Goal: Transaction & Acquisition: Download file/media

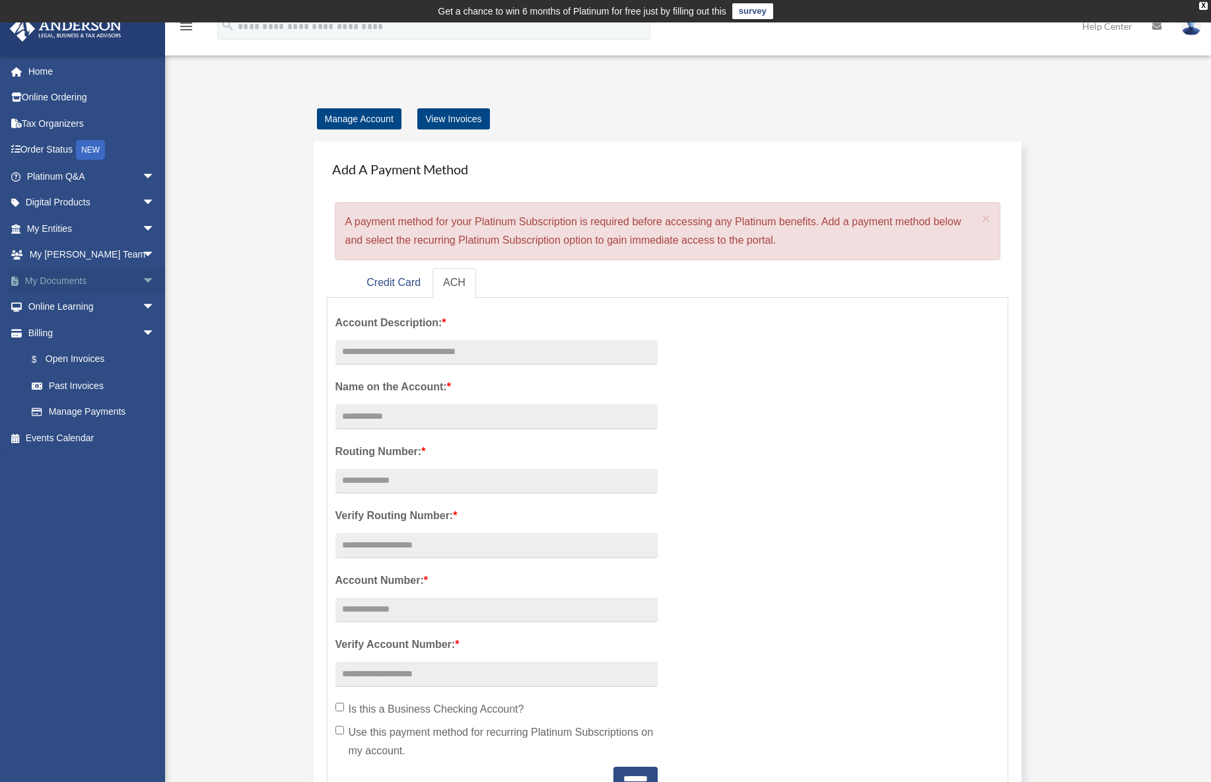
click at [121, 281] on link "My Documents arrow_drop_down" at bounding box center [92, 280] width 166 height 26
click at [142, 277] on span "arrow_drop_down" at bounding box center [155, 280] width 26 height 27
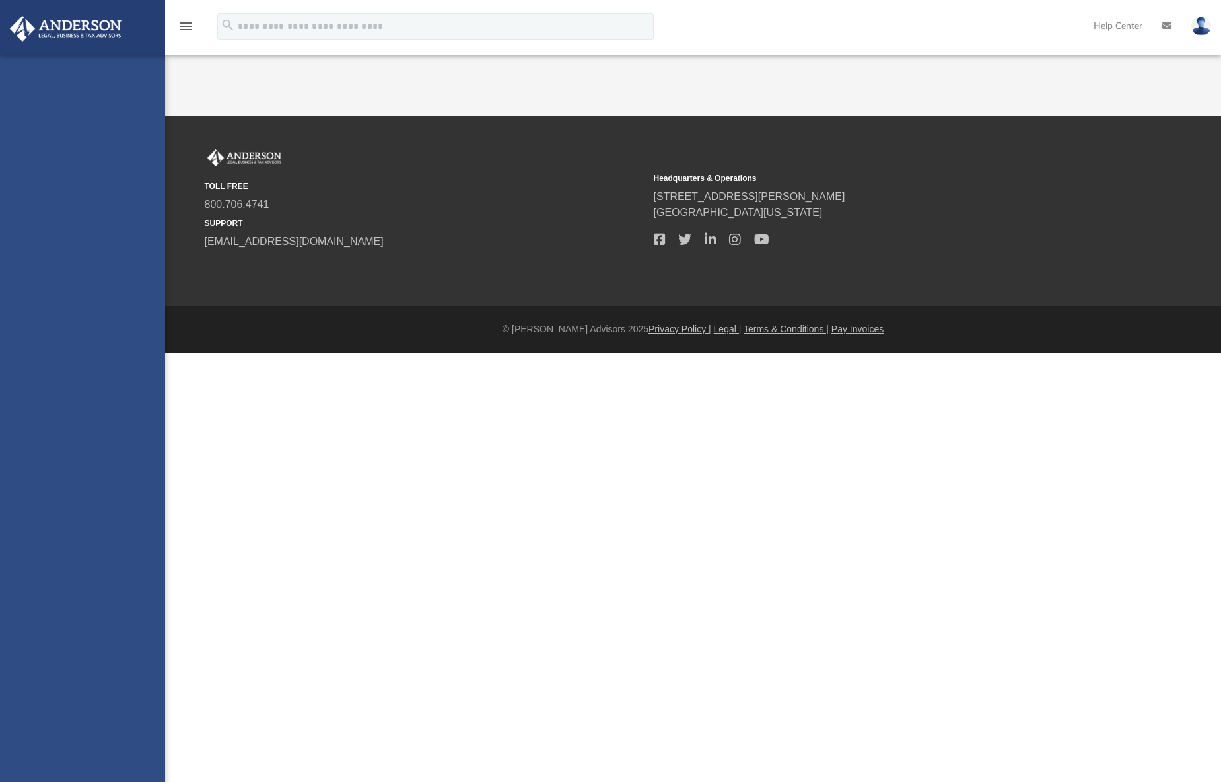
click at [121, 310] on div "kyle@wmshvac.net Sign Out kyle@wmshvac.net Home Online Ordering Tax Organizers …" at bounding box center [82, 446] width 165 height 782
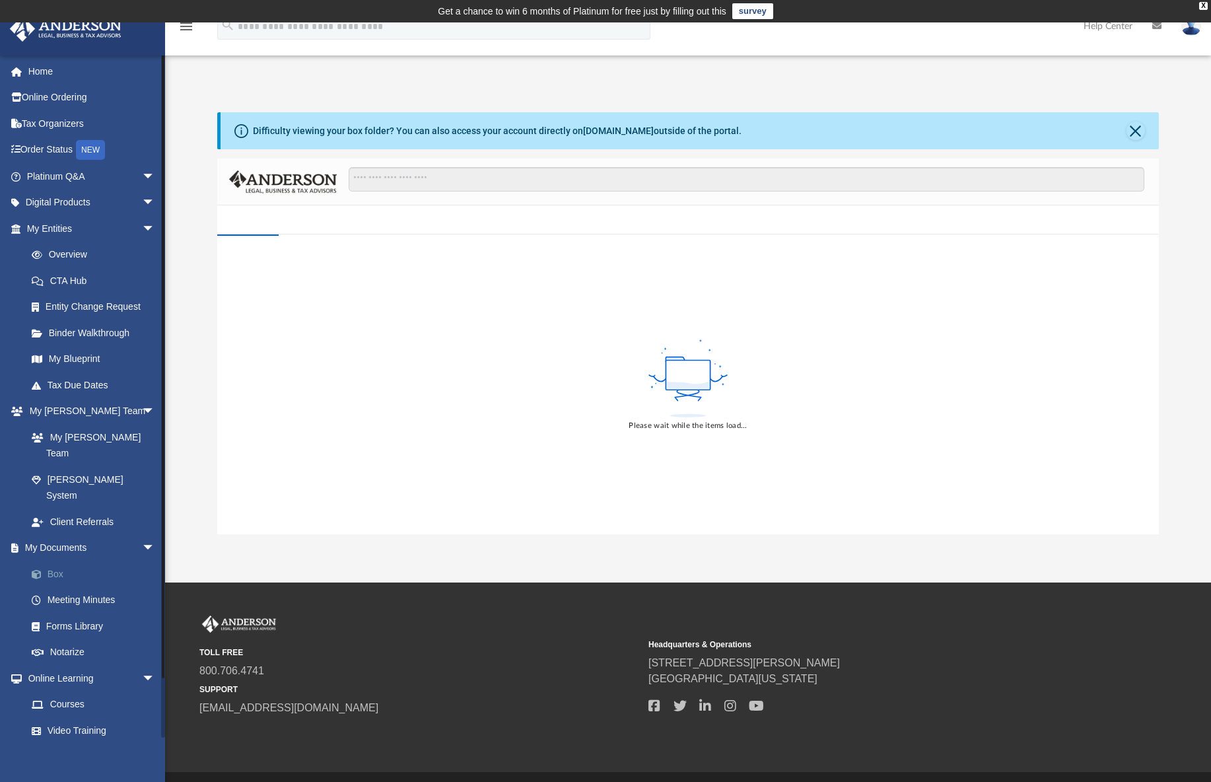
click at [65, 561] on link "Box" at bounding box center [96, 574] width 156 height 26
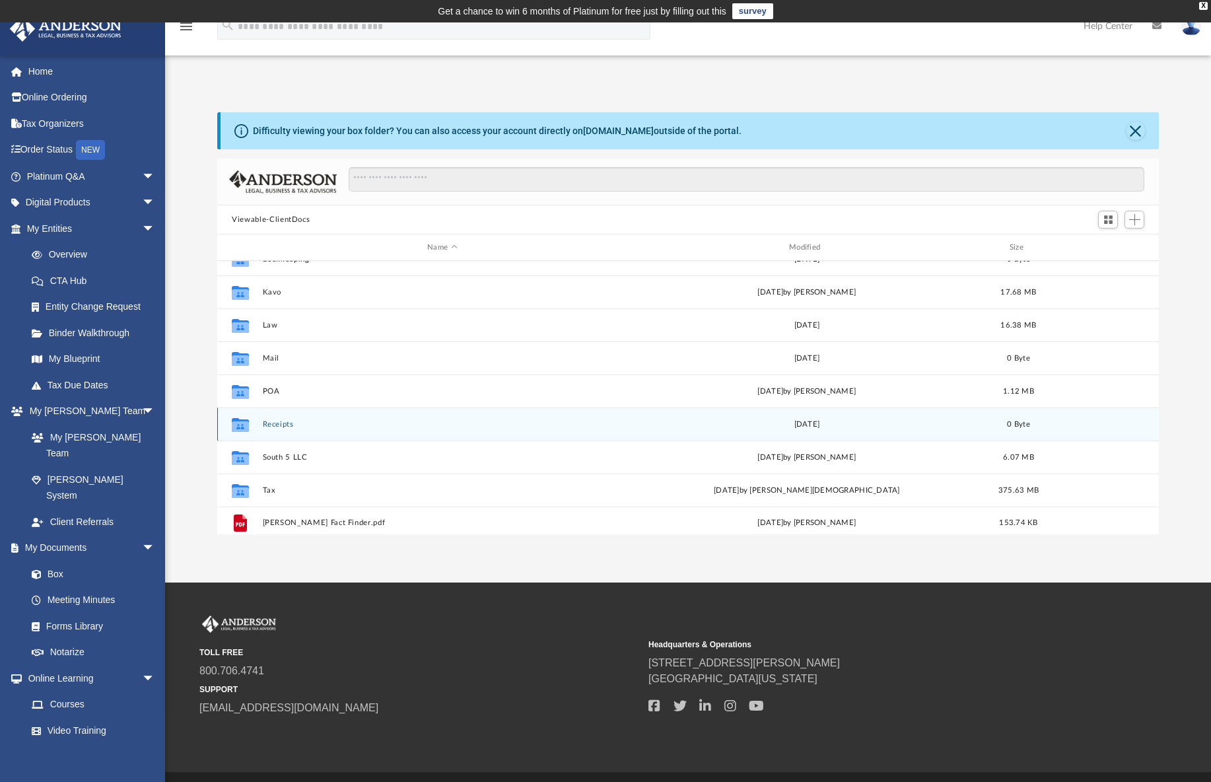
scroll to position [24, 0]
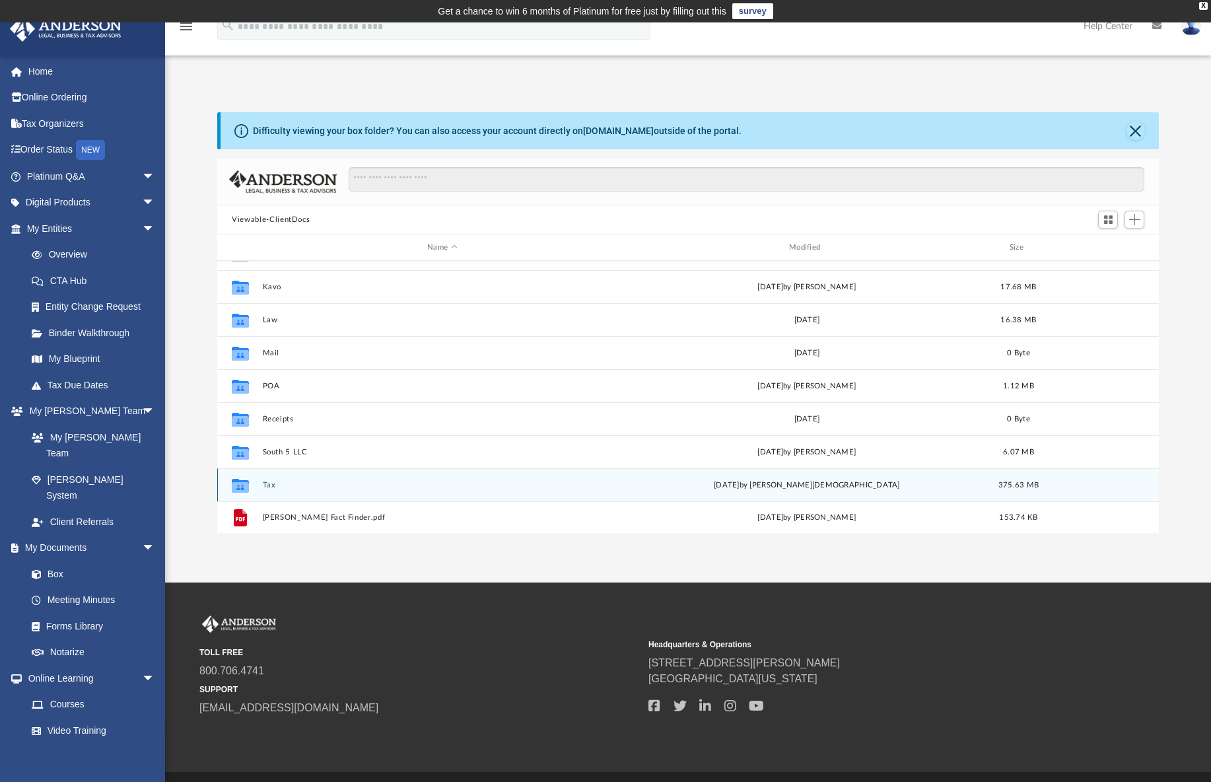
click at [287, 493] on div "Collaborated Folder Tax yesterday by Oshee Jain 375.63 MB" at bounding box center [688, 484] width 942 height 33
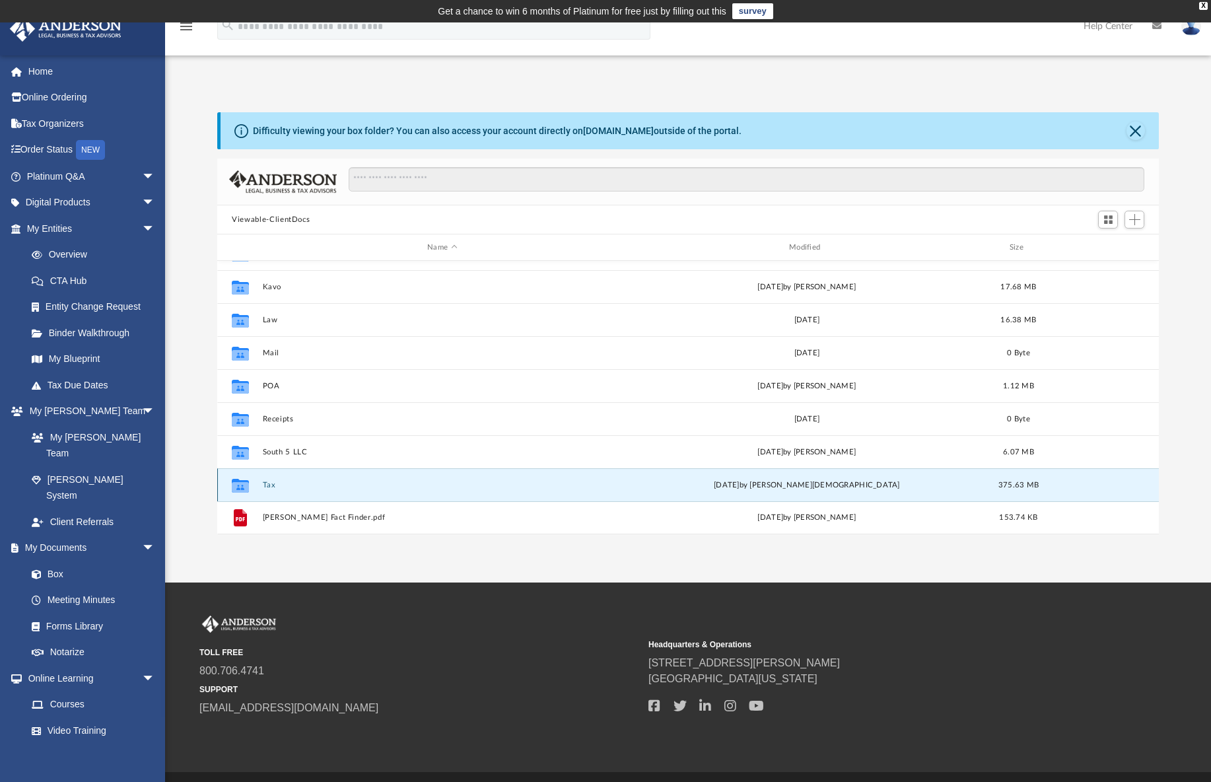
click at [269, 487] on button "Tax" at bounding box center [442, 485] width 359 height 9
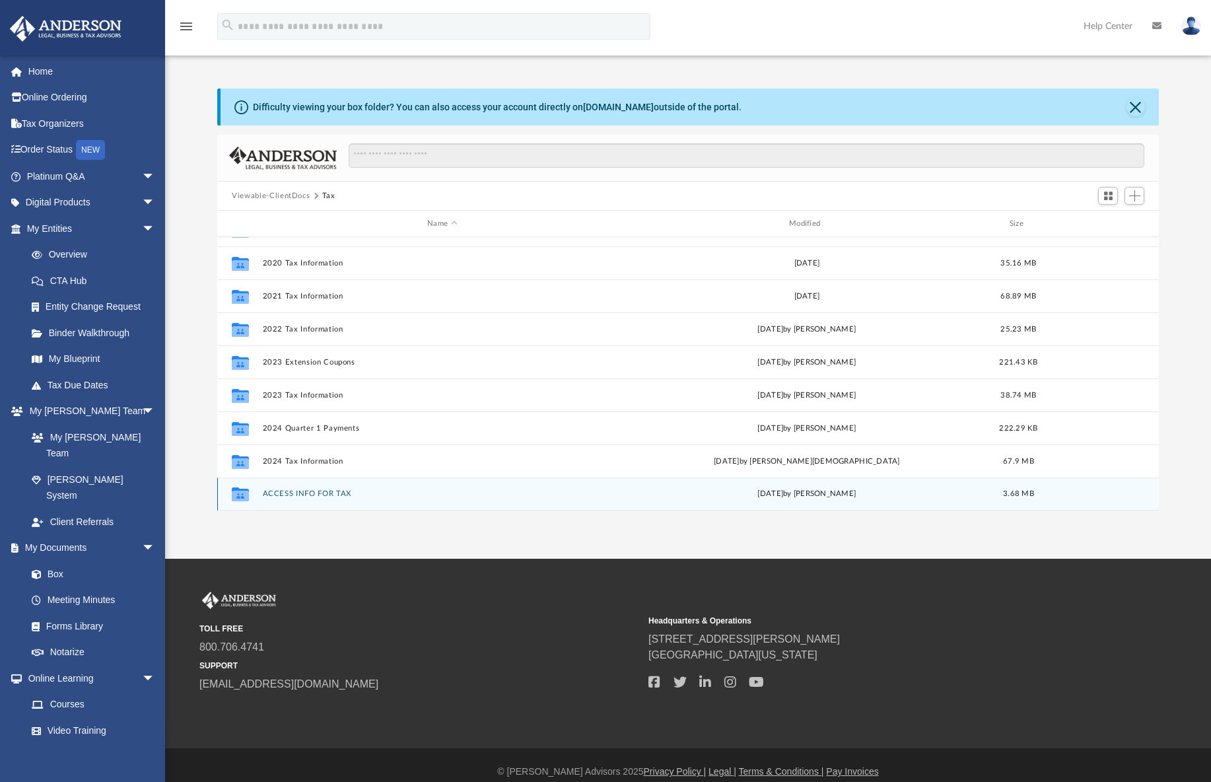
scroll to position [37, 0]
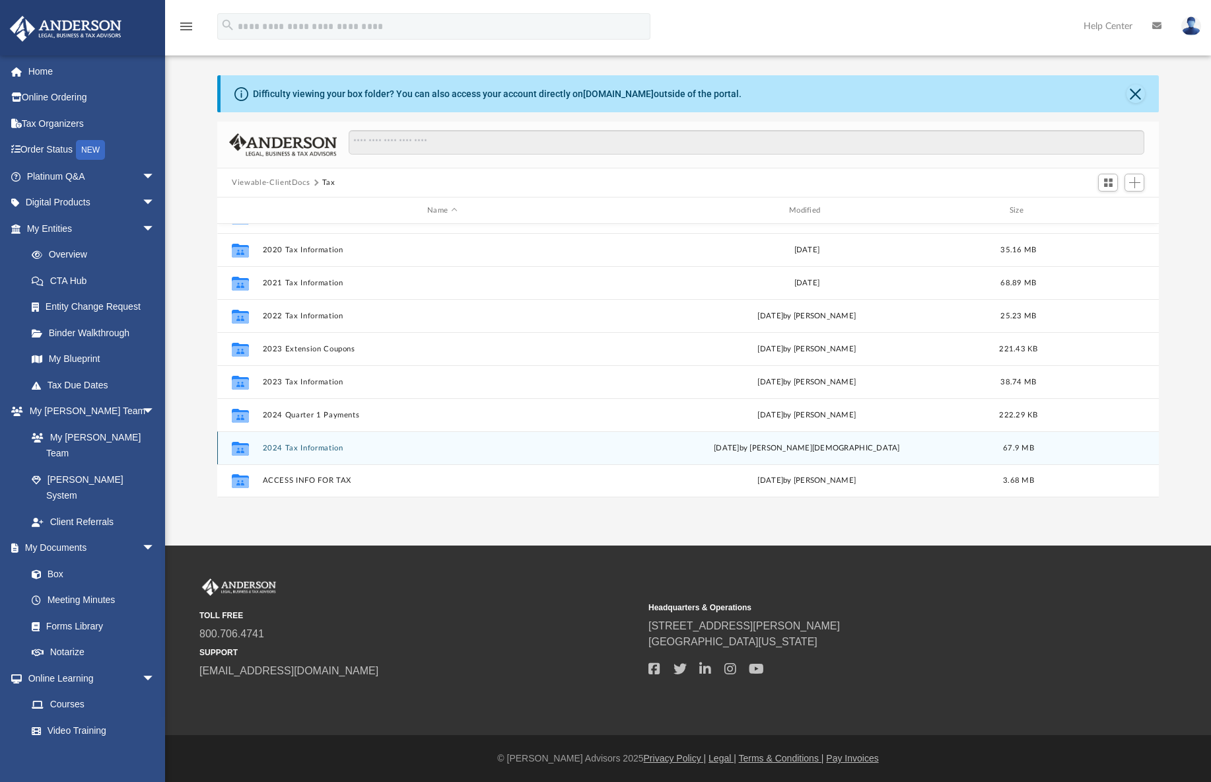
click at [316, 451] on button "2024 Tax Information" at bounding box center [442, 448] width 359 height 9
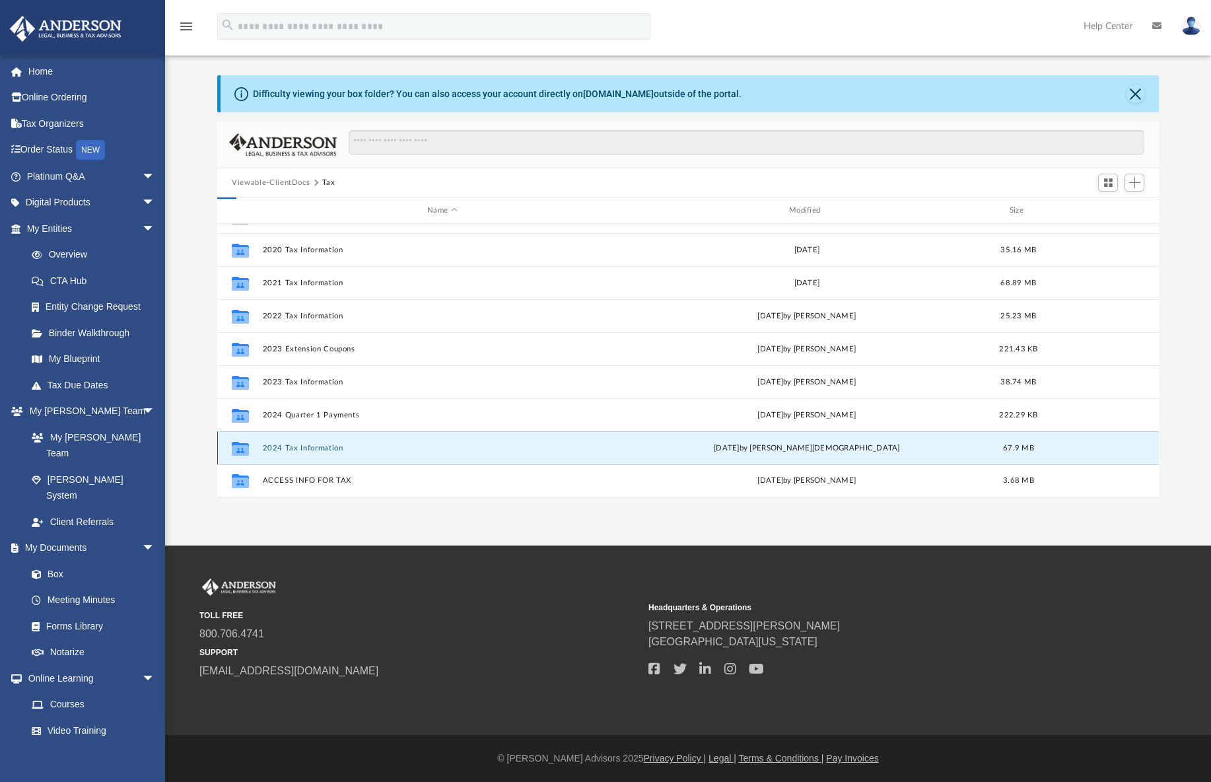
click at [318, 451] on button "2024 Tax Information" at bounding box center [442, 448] width 359 height 9
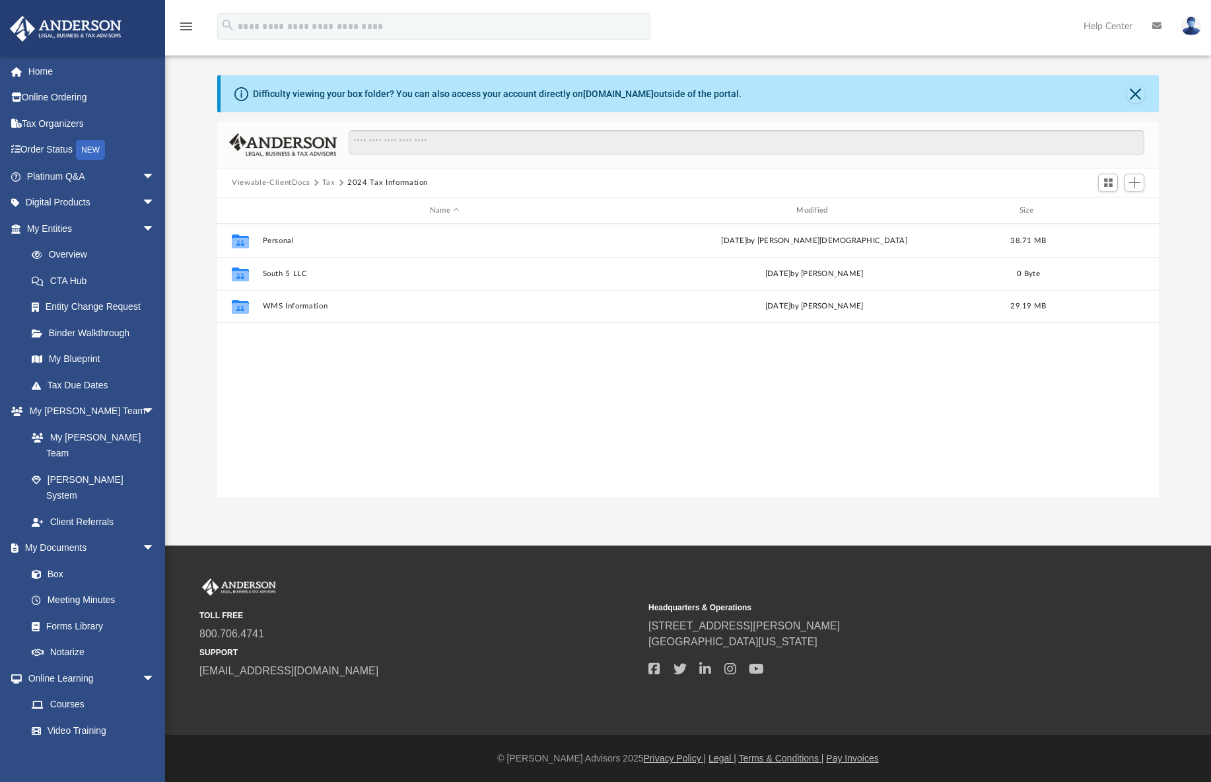
scroll to position [0, 0]
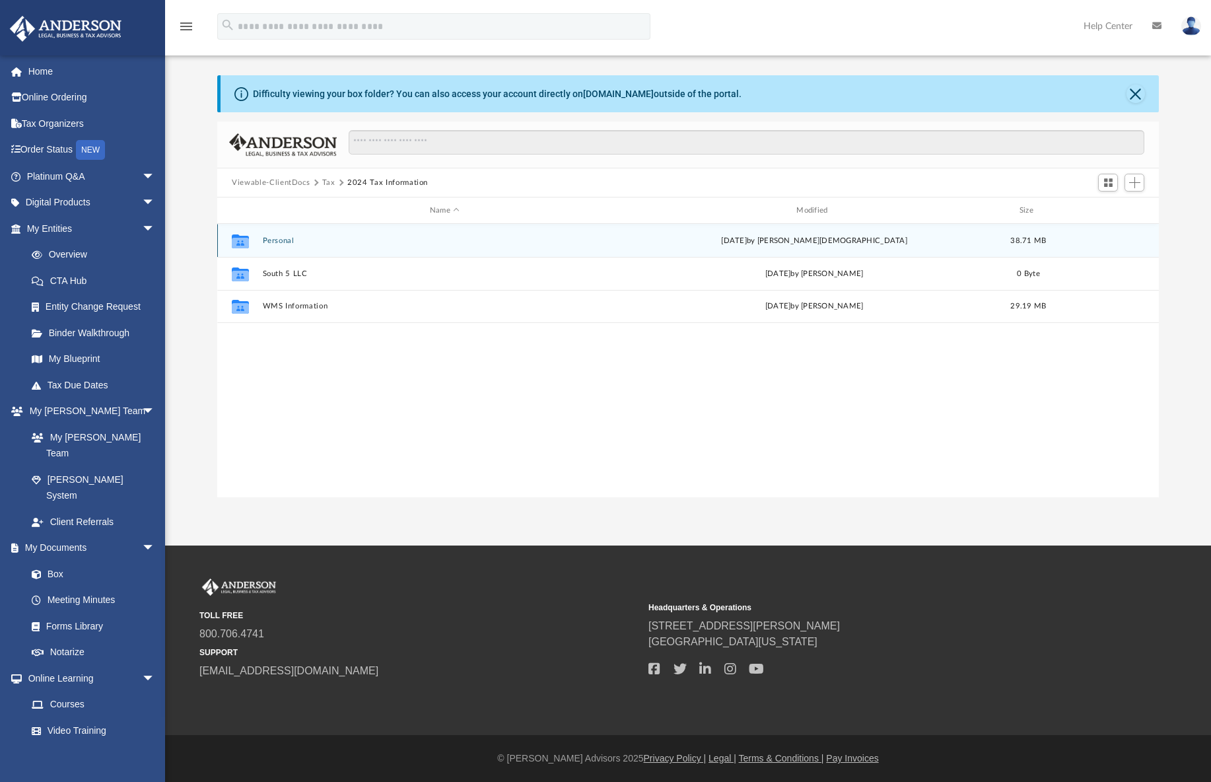
click at [275, 235] on div "Collaborated Folder Personal yesterday by Oshee Jain 38.71 MB" at bounding box center [688, 240] width 942 height 33
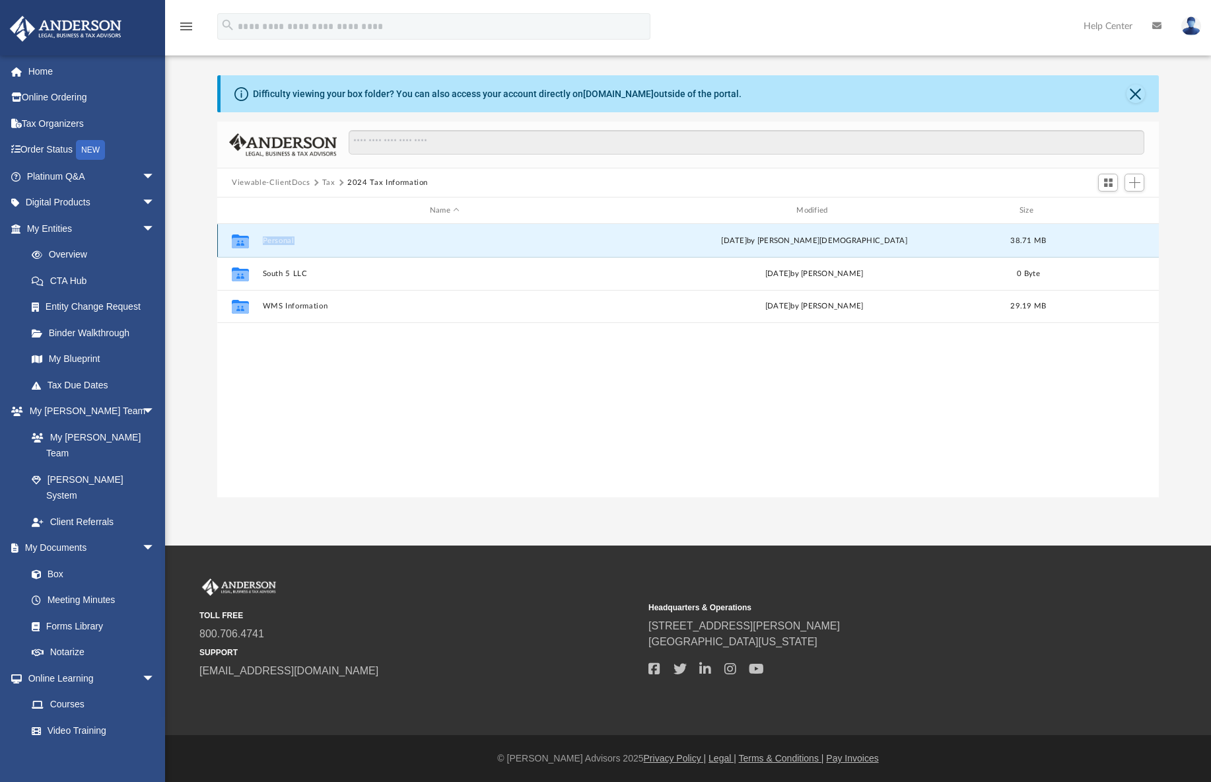
click at [275, 235] on div "Collaborated Folder Personal yesterday by Oshee Jain 38.71 MB" at bounding box center [688, 240] width 942 height 33
click at [397, 340] on div "Collaborated Folder Personal yesterday by Oshee Jain 38.71 MB Collaborated Fold…" at bounding box center [688, 360] width 942 height 273
click at [276, 243] on button "Personal" at bounding box center [445, 240] width 364 height 9
click at [276, 242] on button "Personal" at bounding box center [445, 240] width 364 height 9
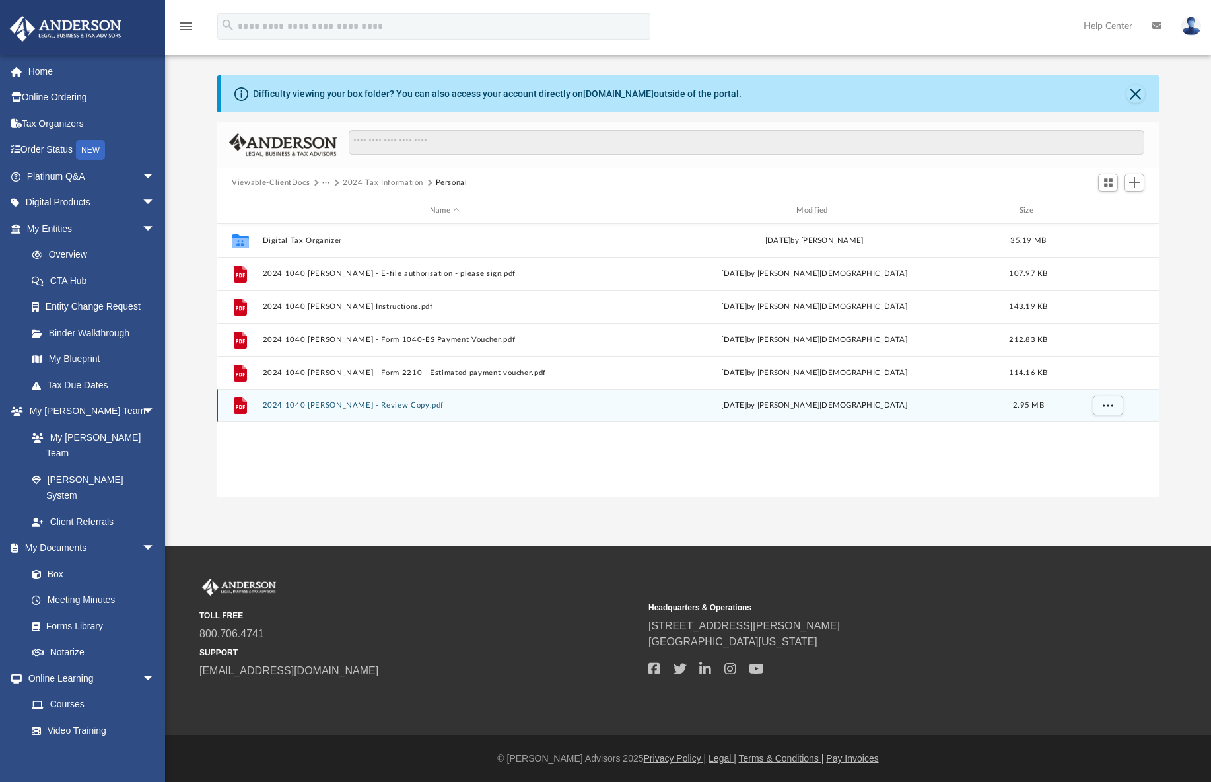
click at [312, 405] on button "2024 1040 Norris, Kyle - Review Copy.pdf" at bounding box center [445, 405] width 364 height 9
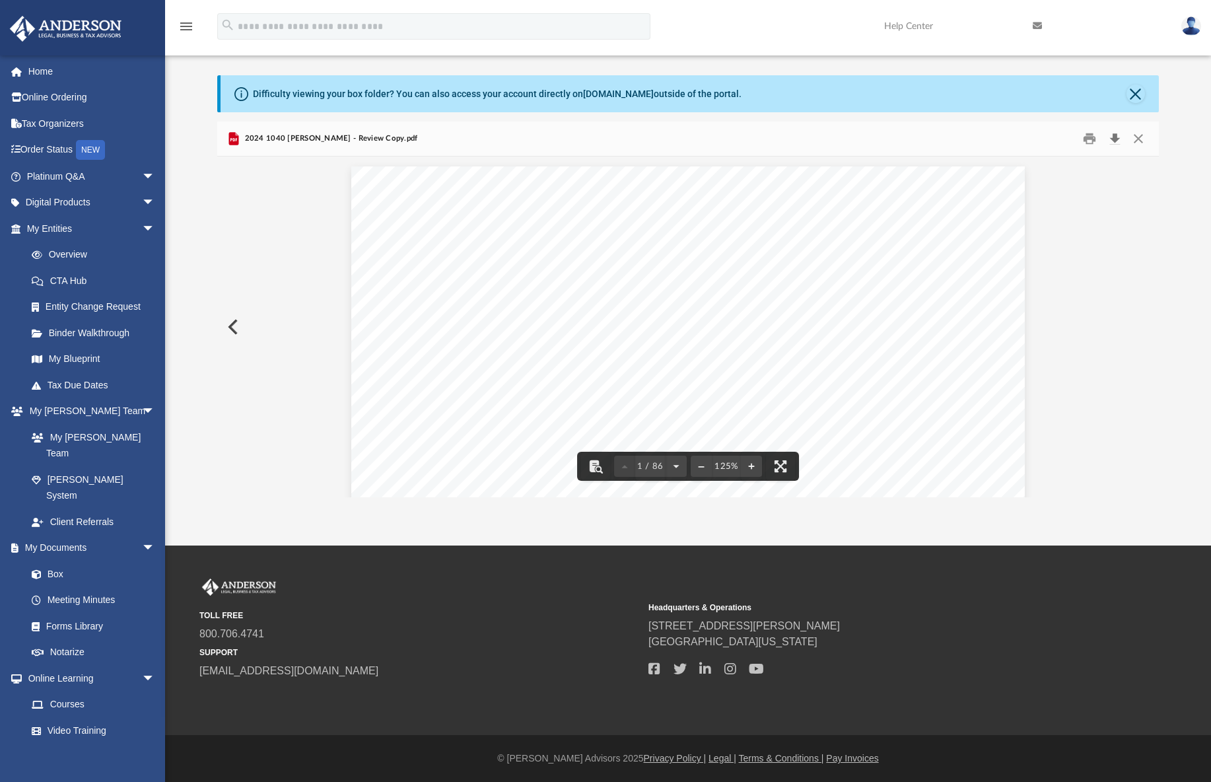
click at [1114, 140] on button "Download" at bounding box center [1115, 139] width 24 height 20
